Goal: Task Accomplishment & Management: Manage account settings

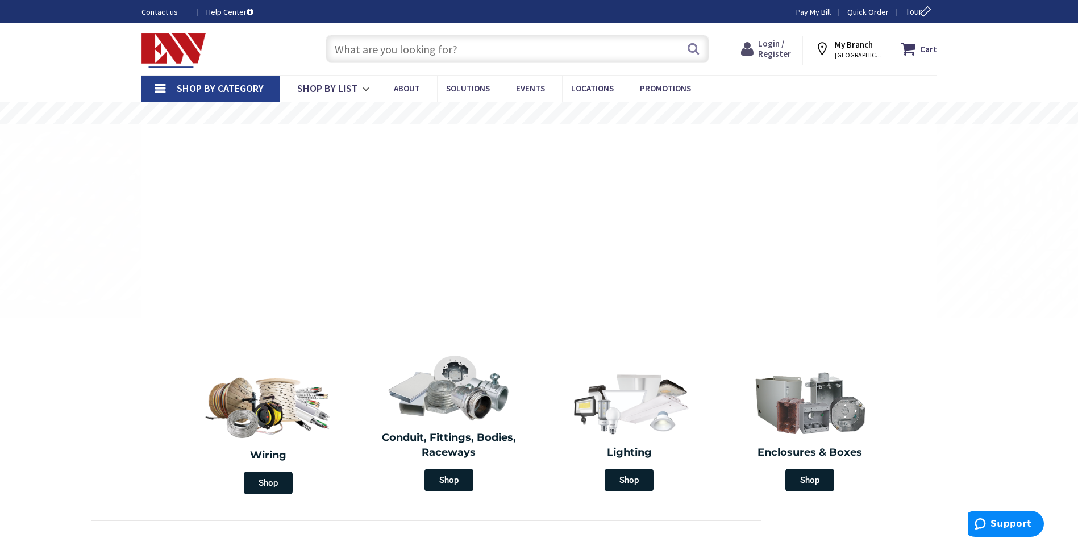
click at [789, 47] on strong "Login / Register Login" at bounding box center [774, 49] width 33 height 20
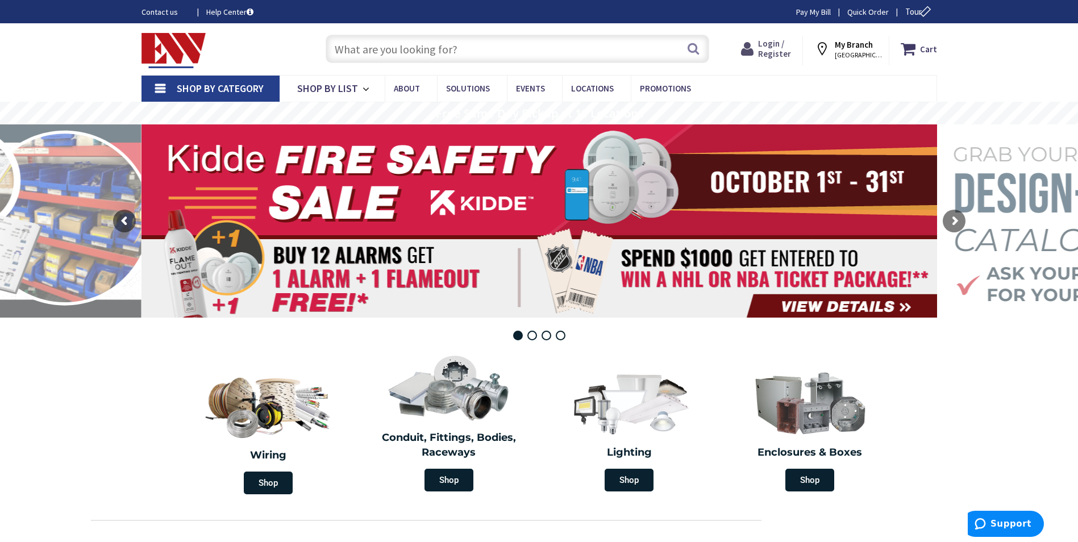
click at [766, 50] on span "Login / Register" at bounding box center [774, 48] width 33 height 21
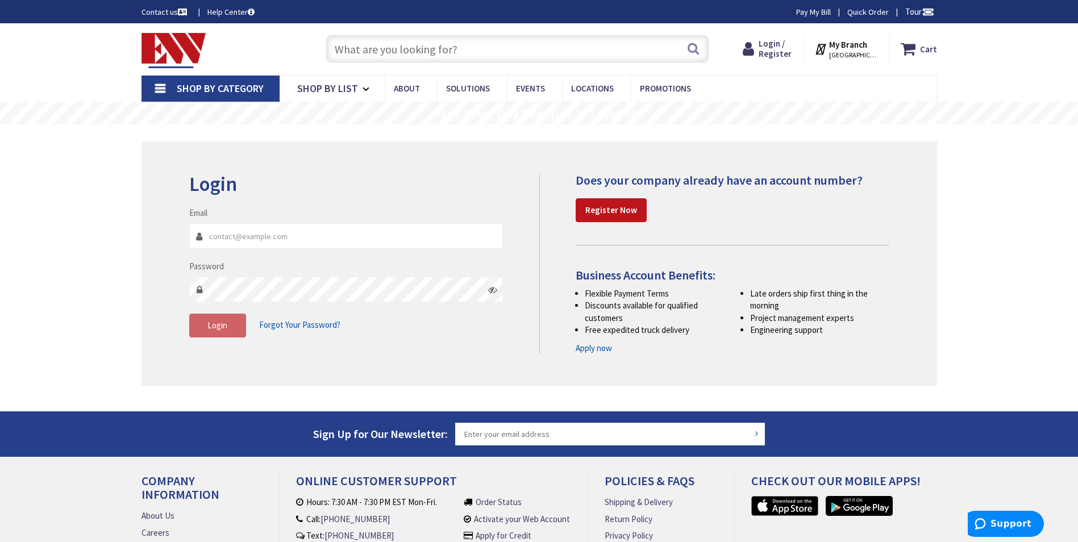
click at [267, 236] on input "Email" at bounding box center [346, 236] width 314 height 26
click at [267, 235] on input "Email" at bounding box center [346, 236] width 314 height 26
click at [453, 341] on fieldset "Email Password Login Forgot Your Password?" at bounding box center [346, 278] width 314 height 142
